Goal: Communication & Community: Answer question/provide support

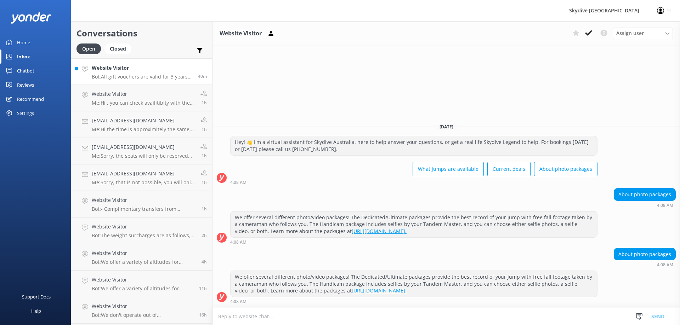
click at [137, 70] on h4 "Website Visitor" at bounding box center [142, 68] width 101 height 8
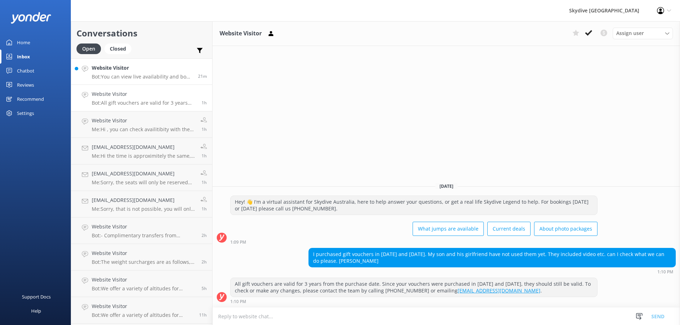
click at [171, 80] on p "Bot: You can view live availability and book your [PERSON_NAME] Bay Tandem Skyd…" at bounding box center [142, 77] width 101 height 6
